Goal: Information Seeking & Learning: Learn about a topic

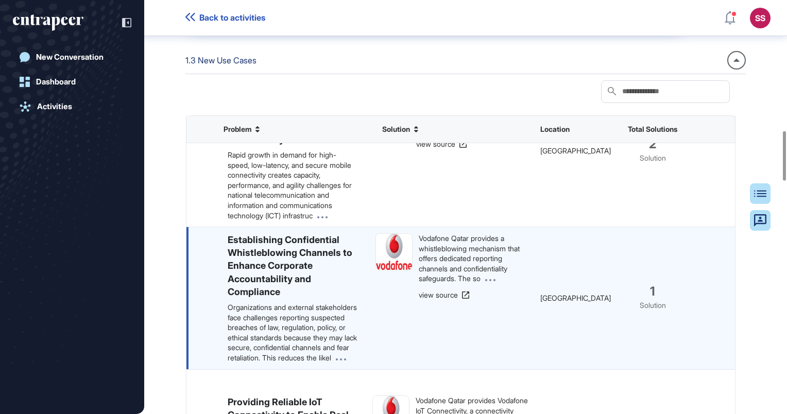
scroll to position [463, 0]
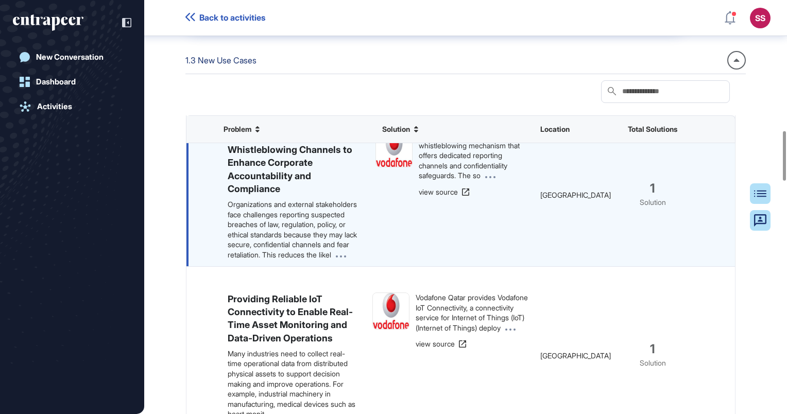
click at [331, 259] on span at bounding box center [338, 254] width 15 height 9
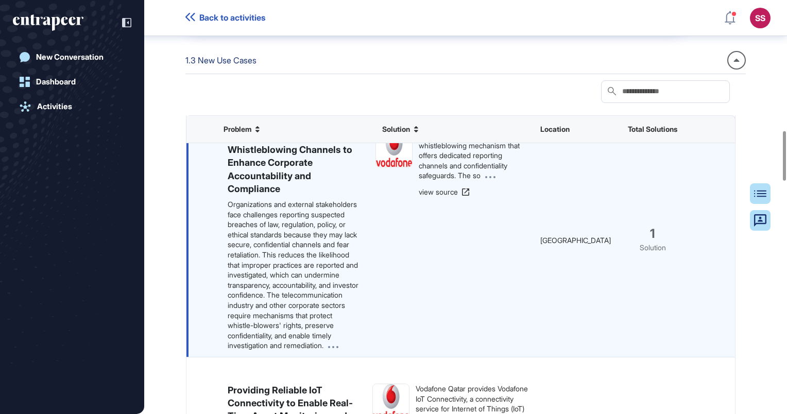
scroll to position [566, 0]
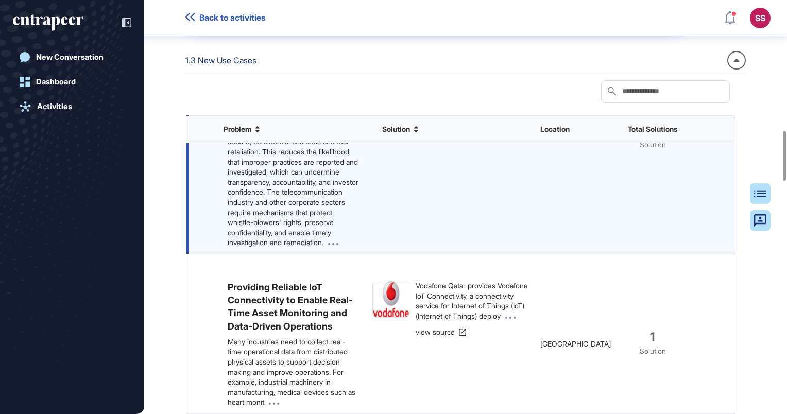
click at [338, 245] on icon at bounding box center [333, 244] width 10 height 2
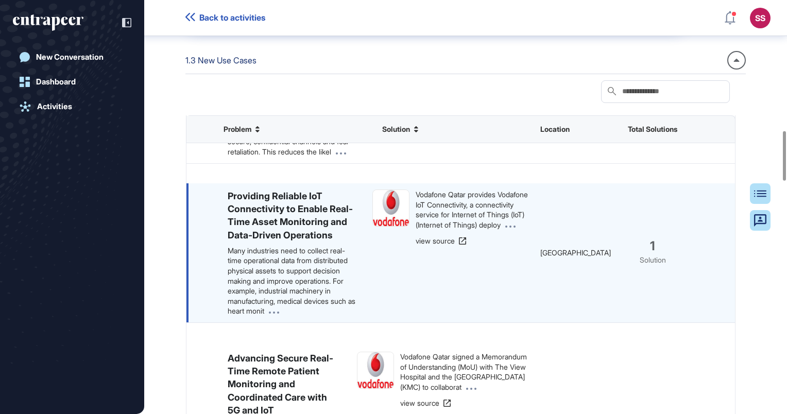
click at [279, 315] on span at bounding box center [271, 310] width 15 height 9
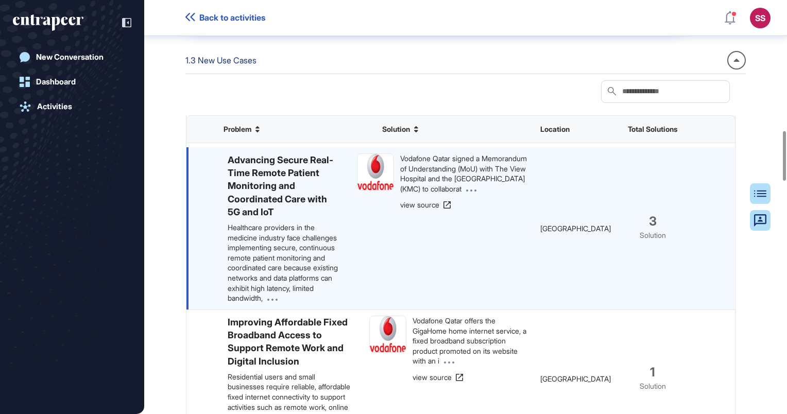
scroll to position [928, 0]
click at [267, 185] on h6 "Advancing Secure Real-Time Remote Patient Monitoring and Coordinated Care with …" at bounding box center [284, 185] width 113 height 65
click at [645, 263] on div "3 Solution" at bounding box center [653, 228] width 62 height 162
drag, startPoint x: 694, startPoint y: 260, endPoint x: 659, endPoint y: 262, distance: 34.5
click at [692, 260] on div "Advancing Secure Real-Time Remote Patient Monitoring and Coordinated Care with …" at bounding box center [460, 228] width 548 height 163
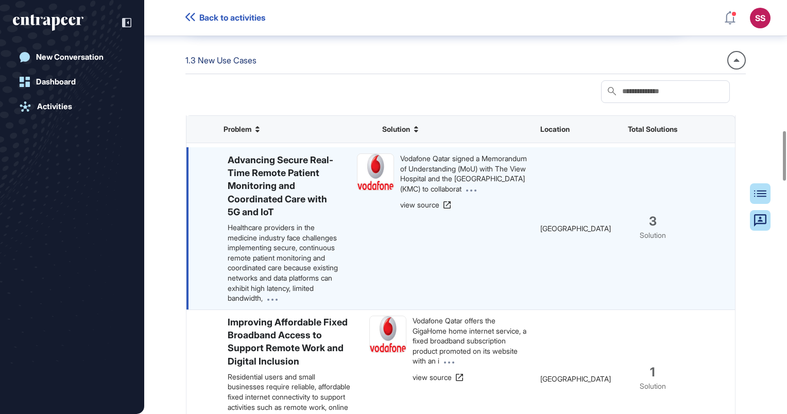
click at [651, 262] on div "3 Solution" at bounding box center [653, 228] width 62 height 162
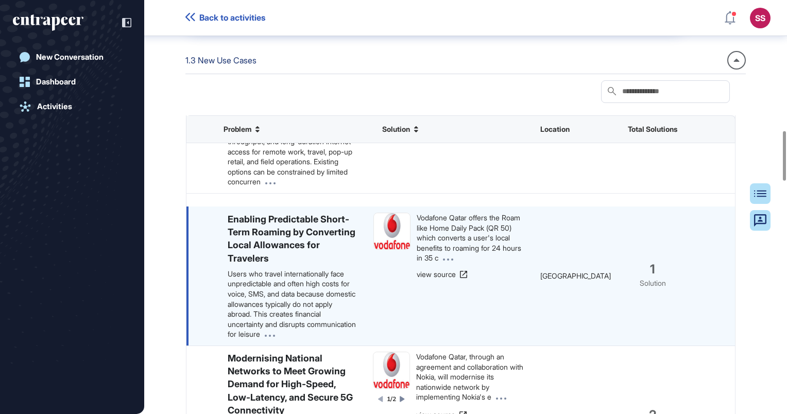
scroll to position [154, 0]
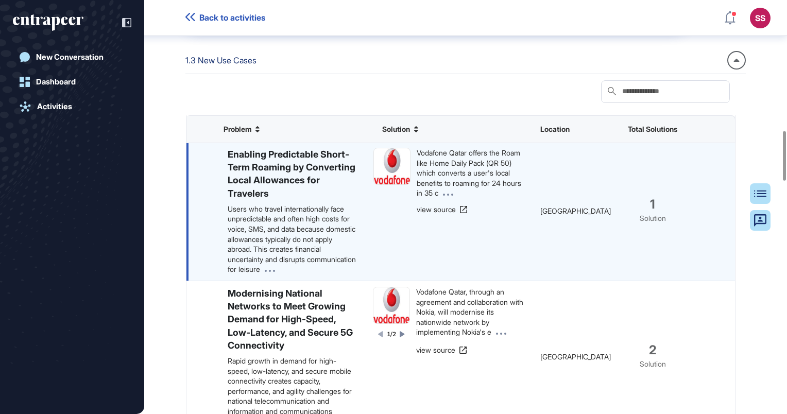
click at [648, 244] on div "1 Solution" at bounding box center [653, 211] width 62 height 139
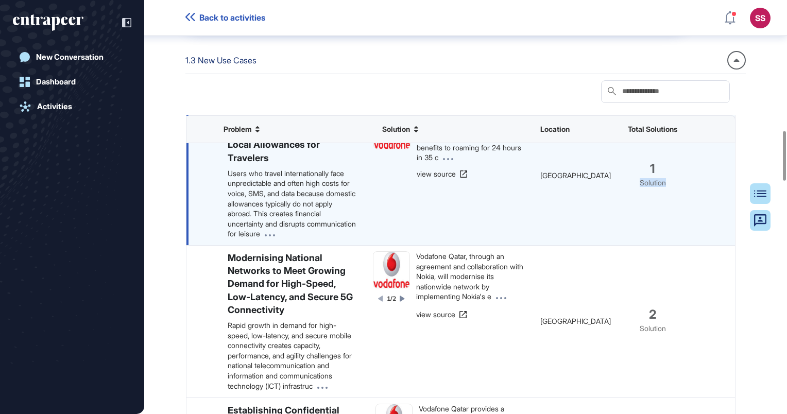
scroll to position [206, 0]
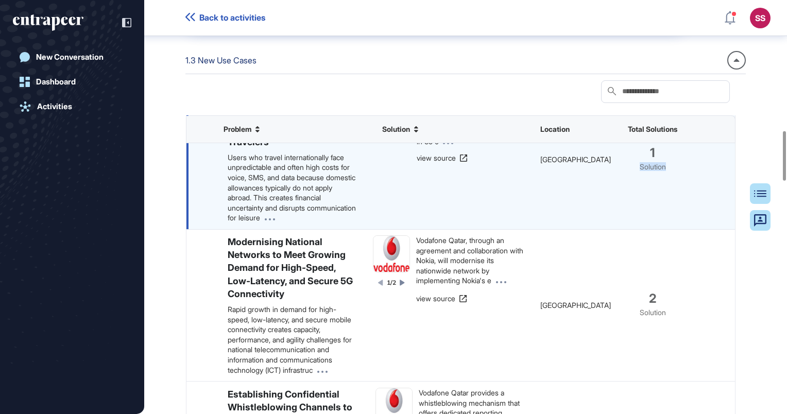
click at [643, 192] on div "1 Solution" at bounding box center [653, 159] width 62 height 139
click at [273, 211] on p "Users who travel internationally face unpredictable and often high costs for vo…" at bounding box center [292, 187] width 129 height 71
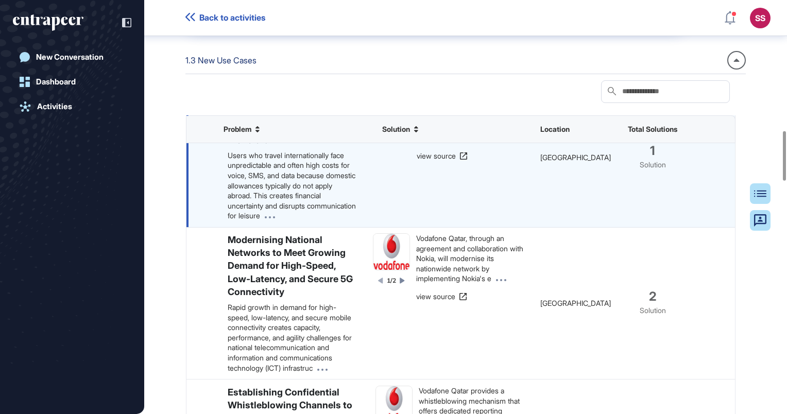
click at [297, 195] on p "Users who travel internationally face unpredictable and often high costs for vo…" at bounding box center [292, 185] width 129 height 71
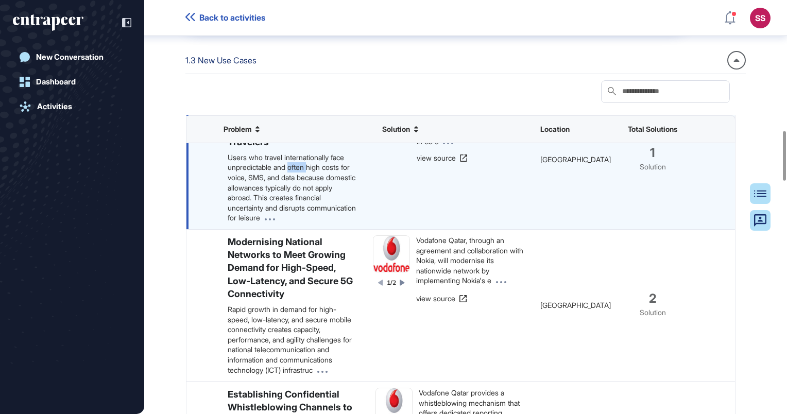
click at [297, 195] on p "Users who travel internationally face unpredictable and often high costs for vo…" at bounding box center [292, 187] width 129 height 71
click at [275, 220] on icon at bounding box center [270, 219] width 10 height 2
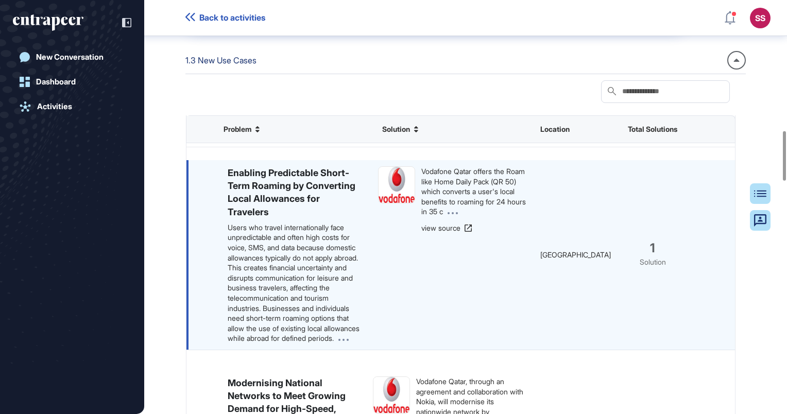
scroll to position [51, 0]
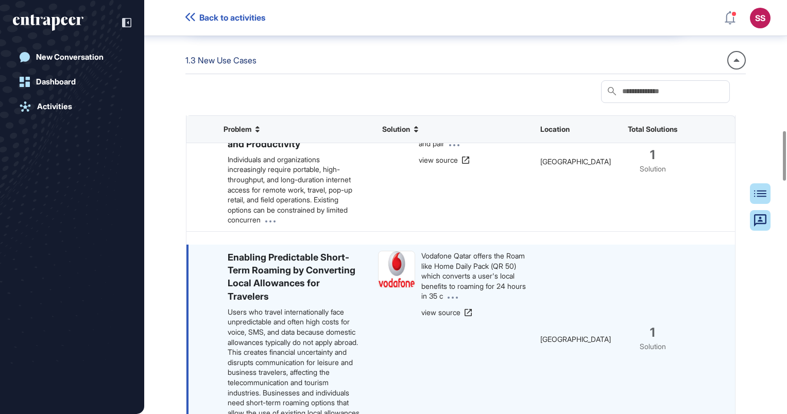
click at [640, 336] on div "1 Solution" at bounding box center [653, 340] width 62 height 190
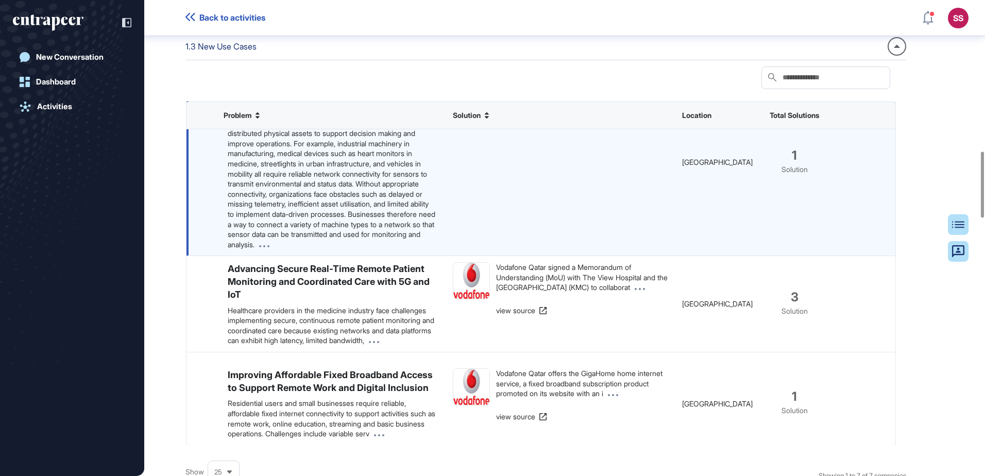
scroll to position [484, 0]
drag, startPoint x: 534, startPoint y: 258, endPoint x: 845, endPoint y: 235, distance: 311.9
click at [786, 235] on div "Providing Reliable IoT Connectivity to Enable Real-Time Asset Monitoring and Da…" at bounding box center [540, 162] width 709 height 187
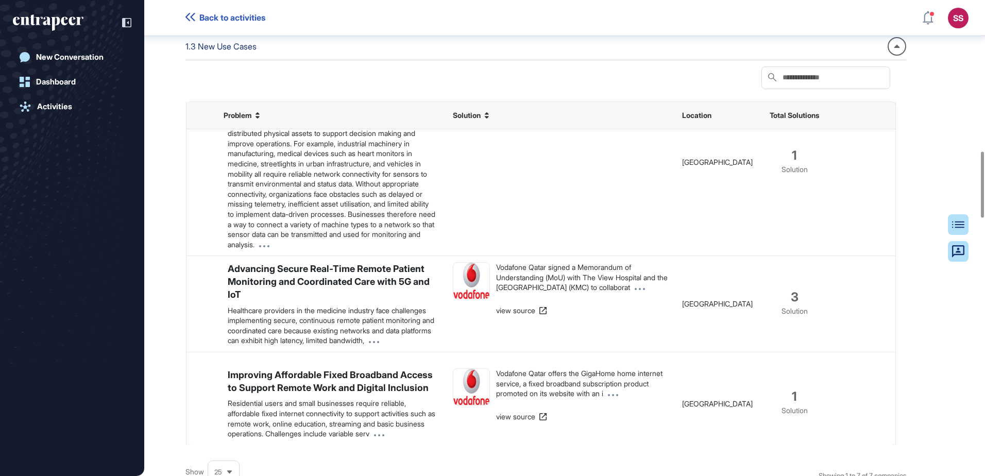
drag, startPoint x: 845, startPoint y: 235, endPoint x: 766, endPoint y: 139, distance: 124.0
click at [766, 129] on div "Problem Solution Location Total Solutions" at bounding box center [541, 115] width 710 height 28
drag, startPoint x: 766, startPoint y: 139, endPoint x: 791, endPoint y: 139, distance: 25.2
click at [786, 119] on span "Total Solutions" at bounding box center [793, 115] width 49 height 8
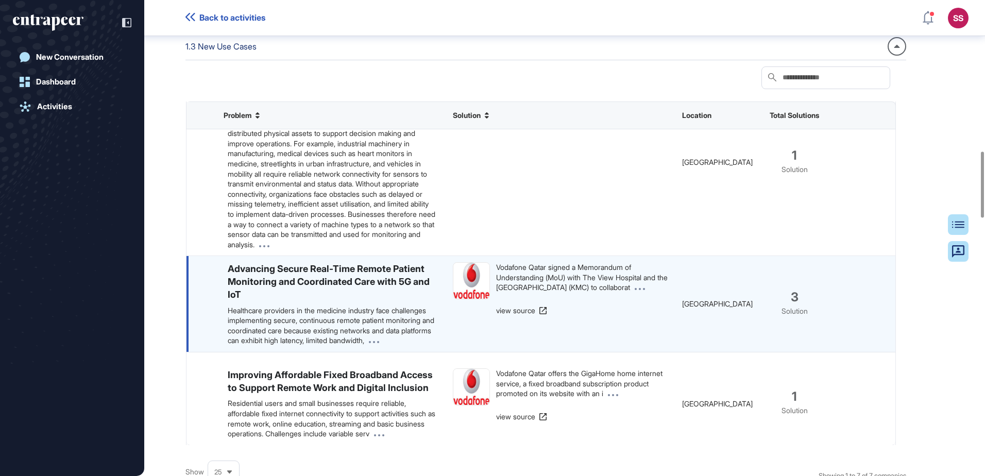
click at [786, 301] on span "3" at bounding box center [794, 297] width 8 height 8
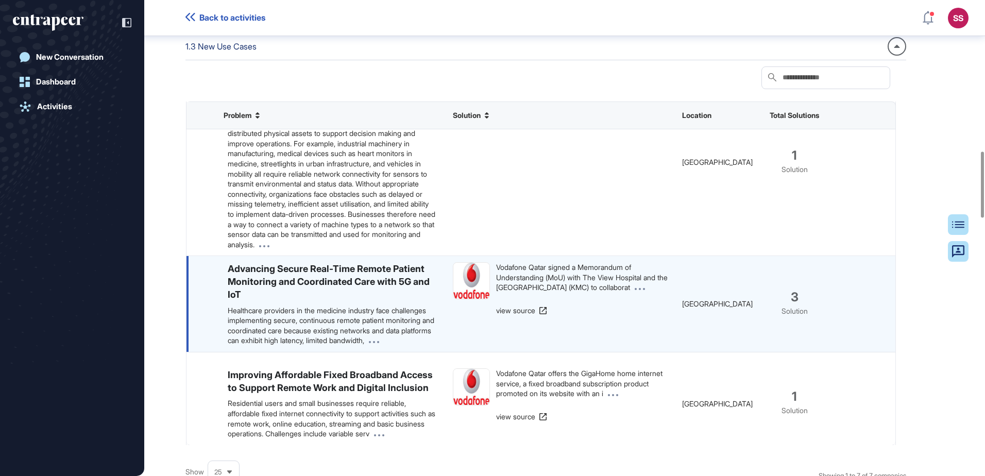
click at [786, 301] on span "3" at bounding box center [794, 297] width 8 height 8
drag, startPoint x: 795, startPoint y: 320, endPoint x: 792, endPoint y: 329, distance: 9.6
click at [786, 329] on div "3 Solution" at bounding box center [794, 304] width 62 height 96
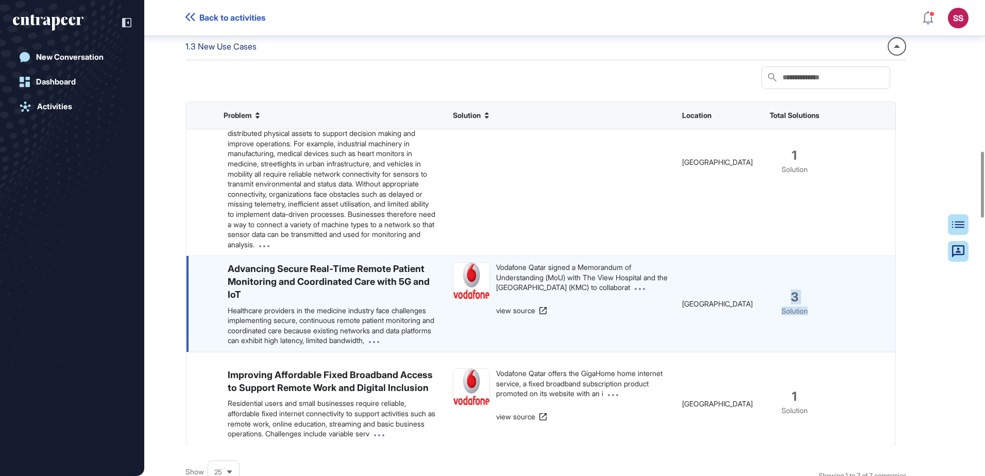
click at [786, 328] on div "3 Solution" at bounding box center [794, 304] width 62 height 96
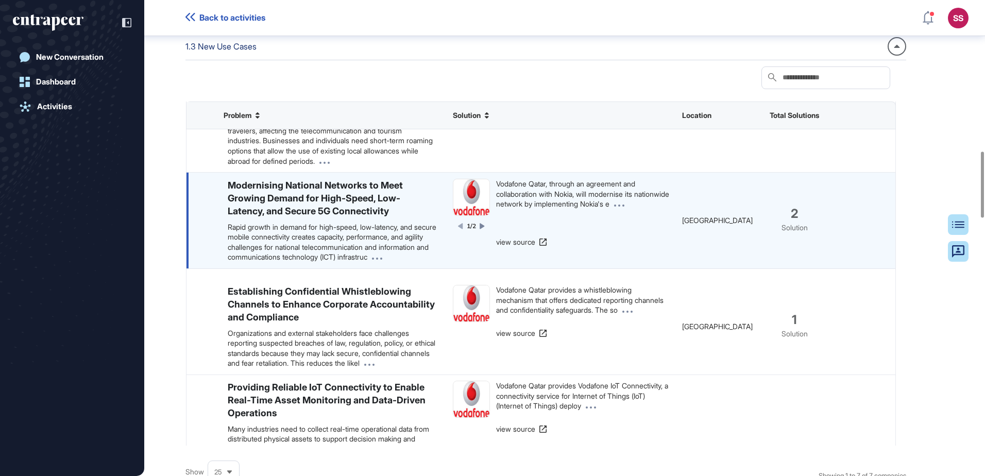
scroll to position [0, 0]
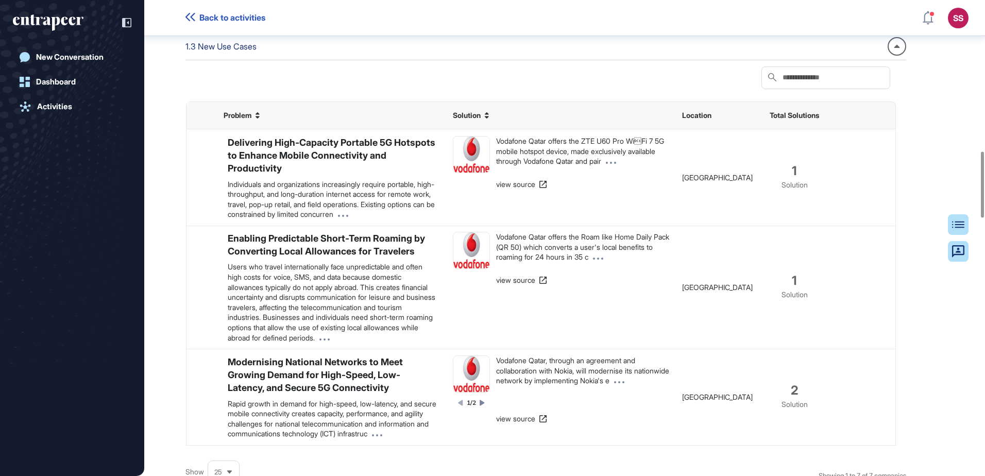
click at [219, 53] on div "1.3 New Use Cases" at bounding box center [220, 46] width 71 height 13
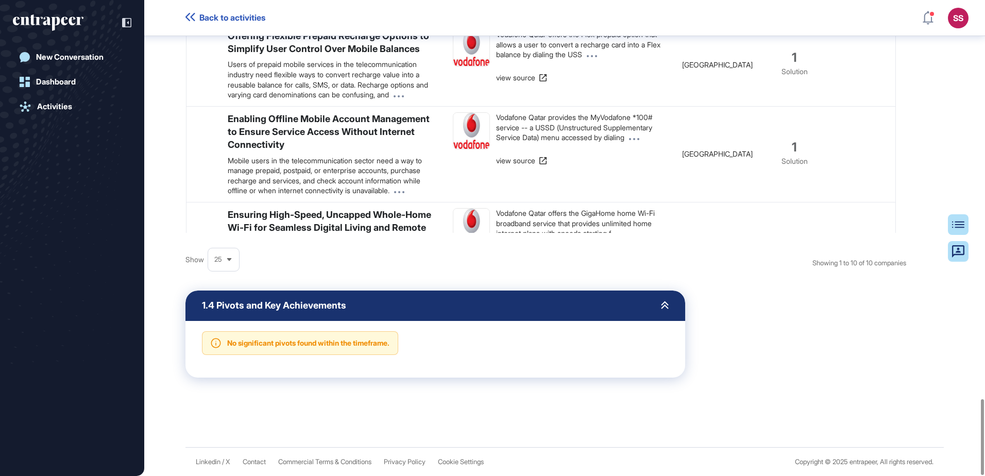
scroll to position [2503, 0]
click at [228, 260] on icon at bounding box center [229, 259] width 7 height 7
click at [223, 364] on li "100" at bounding box center [223, 366] width 25 height 21
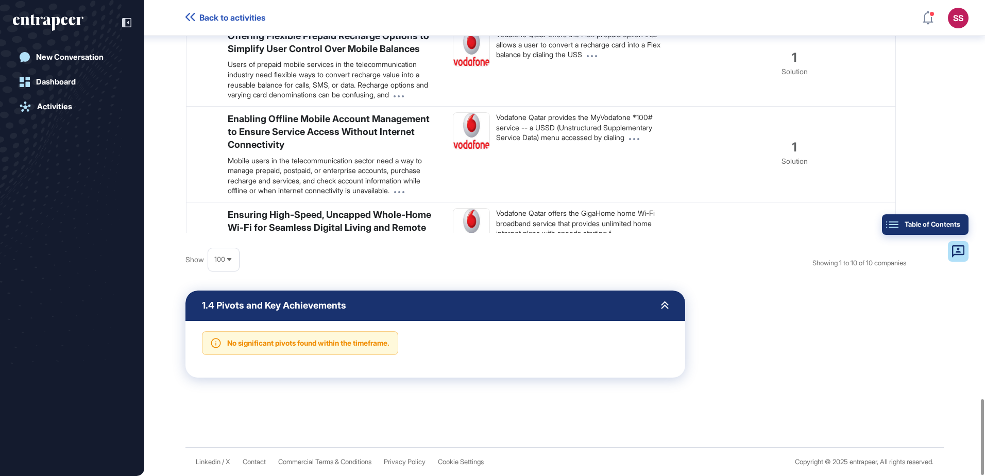
click at [786, 225] on div "Table of Contents" at bounding box center [925, 224] width 70 height 8
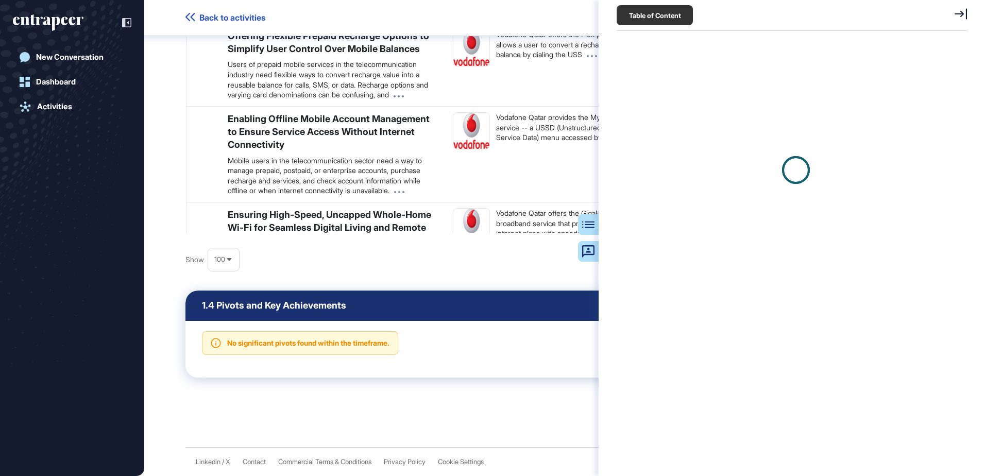
scroll to position [5, 1]
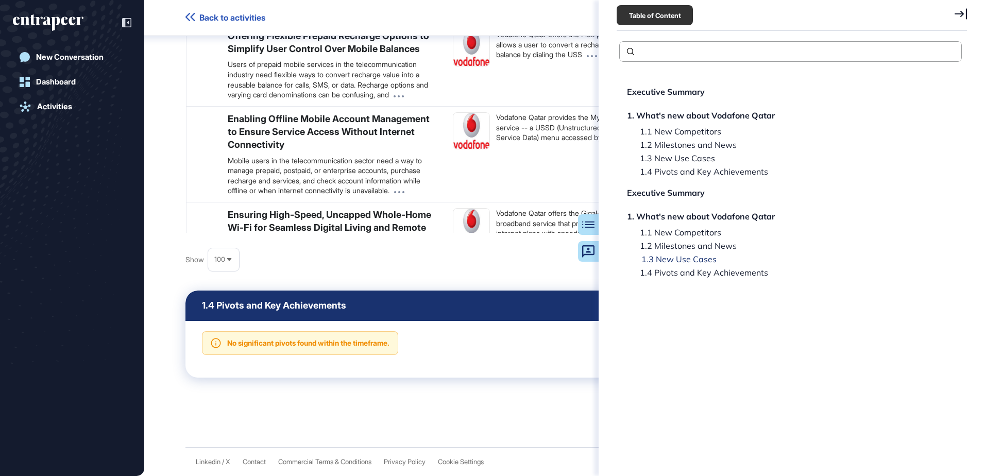
click at [685, 256] on div "1.3 New Use Cases" at bounding box center [672, 259] width 88 height 8
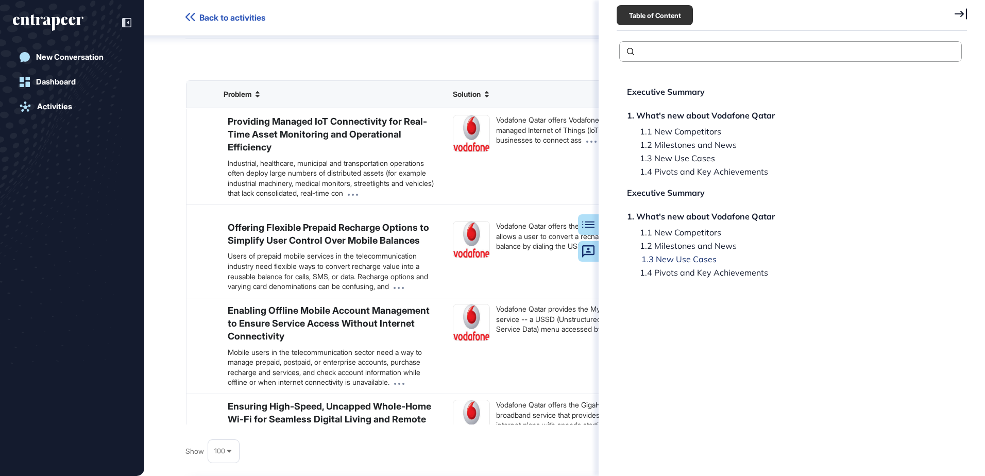
scroll to position [2263, 0]
